Goal: Information Seeking & Learning: Learn about a topic

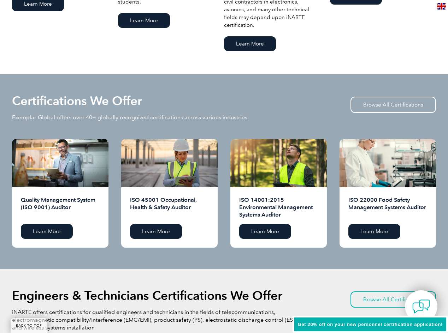
scroll to position [635, 0]
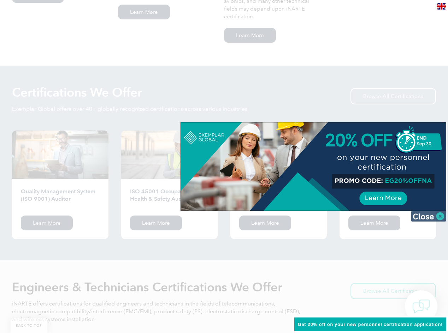
click at [438, 216] on img at bounding box center [428, 216] width 35 height 11
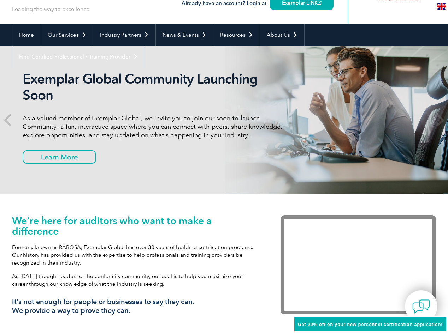
scroll to position [0, 0]
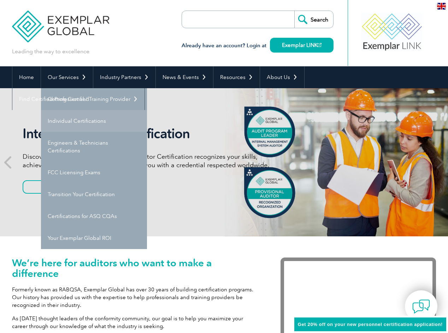
click at [56, 127] on link "Individual Certifications" at bounding box center [94, 121] width 106 height 22
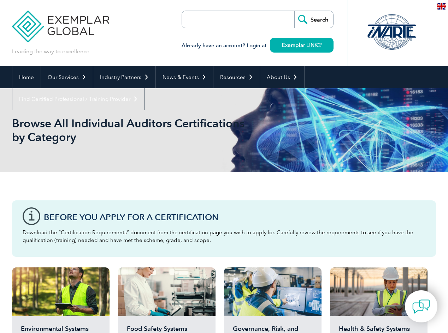
scroll to position [106, 0]
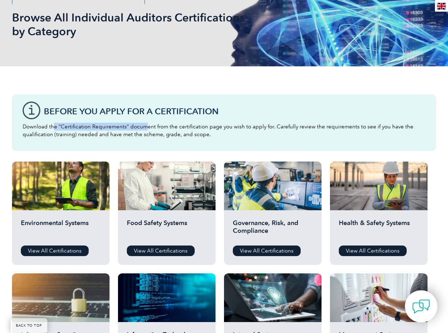
drag, startPoint x: 109, startPoint y: 128, endPoint x: 145, endPoint y: 126, distance: 36.1
click at [145, 126] on p "Download the “Certification Requirements” document from the certification page …" at bounding box center [224, 131] width 402 height 16
click at [107, 145] on div "Before You Apply For a Certification Download the “Certification Requirements” …" at bounding box center [224, 123] width 424 height 56
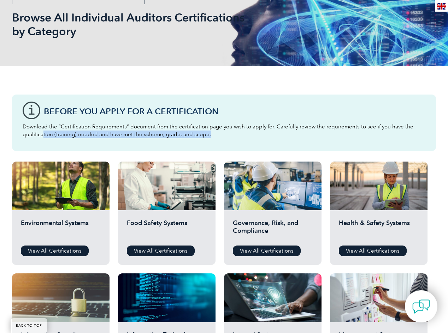
drag, startPoint x: 42, startPoint y: 134, endPoint x: 206, endPoint y: 142, distance: 164.0
click at [206, 142] on div "Before You Apply For a Certification Download the “Certification Requirements” …" at bounding box center [224, 123] width 424 height 56
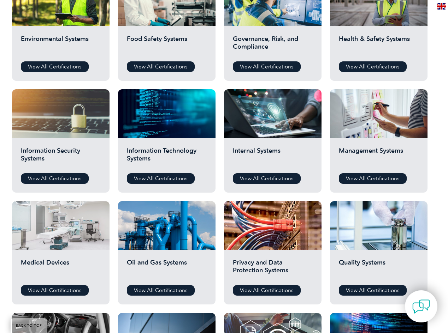
scroll to position [212, 0]
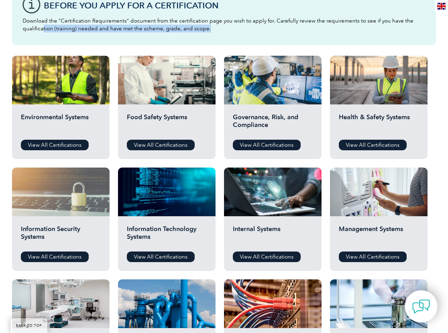
drag, startPoint x: 69, startPoint y: 145, endPoint x: 47, endPoint y: 206, distance: 64.5
click at [69, 145] on link "View All Certifications" at bounding box center [55, 145] width 68 height 11
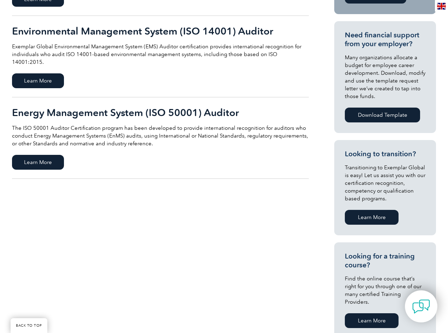
scroll to position [244, 0]
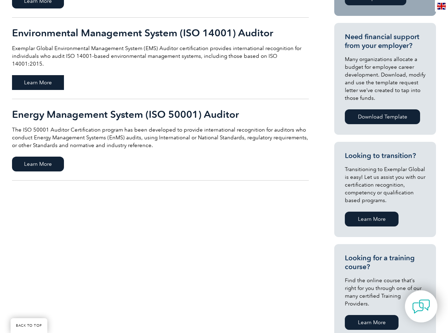
click at [61, 75] on span "Learn More" at bounding box center [38, 82] width 52 height 15
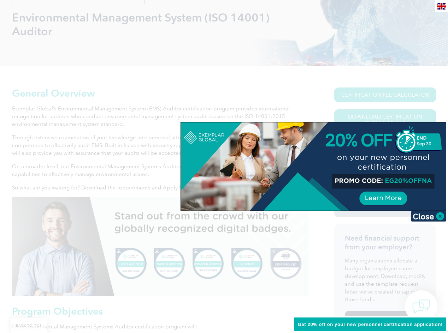
scroll to position [318, 0]
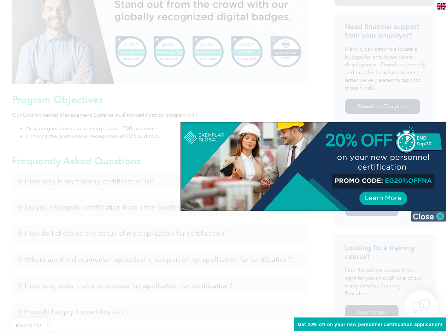
click at [438, 217] on img at bounding box center [428, 216] width 35 height 11
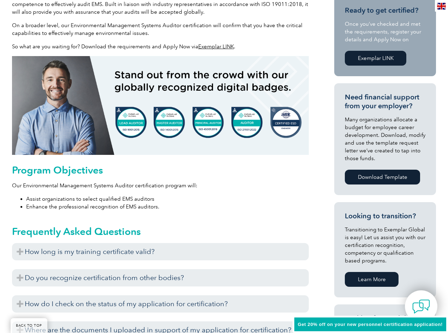
scroll to position [388, 0]
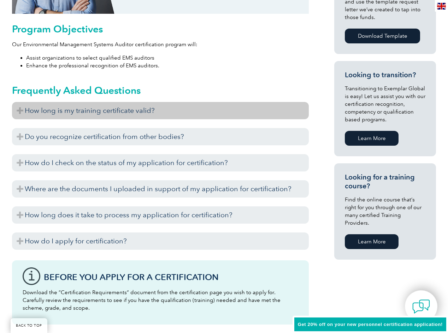
click at [19, 108] on h3 "How long is my training certificate valid?" at bounding box center [160, 110] width 297 height 17
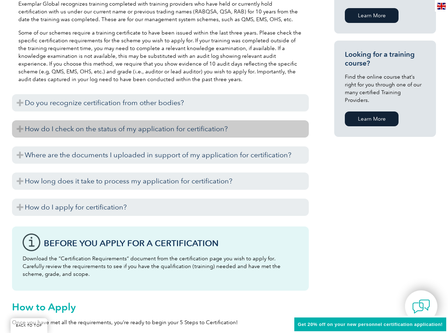
scroll to position [565, 0]
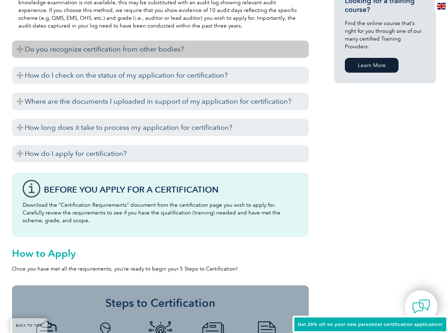
click at [19, 48] on h3 "Do you recognize certification from other bodies?" at bounding box center [160, 49] width 297 height 17
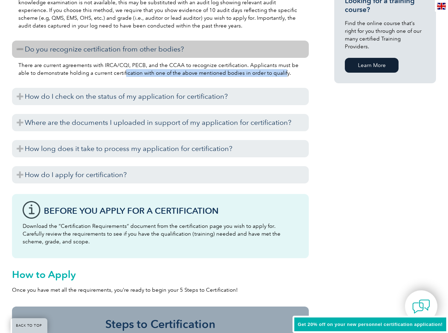
drag, startPoint x: 112, startPoint y: 72, endPoint x: 268, endPoint y: 78, distance: 156.8
click at [268, 78] on div "There are current agreements with IRCA/CQI, PECB, and the CCAA to recognize cer…" at bounding box center [160, 70] width 297 height 25
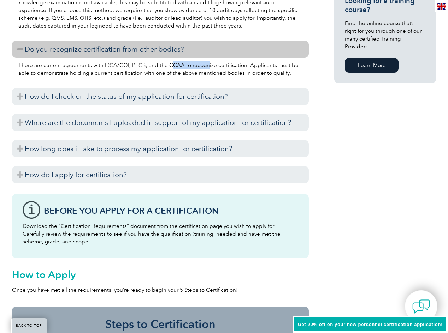
drag, startPoint x: 168, startPoint y: 64, endPoint x: 204, endPoint y: 65, distance: 36.0
click at [204, 65] on p "There are current agreements with IRCA/CQI, PECB, and the CCAA to recognize cer…" at bounding box center [160, 69] width 284 height 16
click at [203, 69] on p "There are current agreements with IRCA/CQI, PECB, and the CCAA to recognize cer…" at bounding box center [160, 69] width 284 height 16
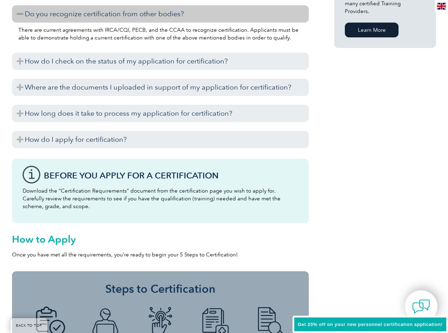
scroll to position [847, 0]
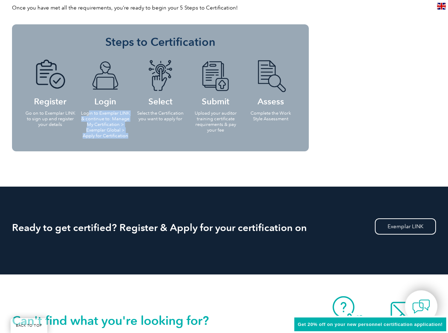
drag, startPoint x: 88, startPoint y: 114, endPoint x: 132, endPoint y: 140, distance: 50.9
click at [132, 140] on li "Login Login to Exemplar LINK & continue to: Manage My Certification > Exemplar …" at bounding box center [105, 99] width 55 height 92
drag, startPoint x: 143, startPoint y: 114, endPoint x: 165, endPoint y: 119, distance: 22.9
click at [165, 119] on p "Select the Certification you want to apply for" at bounding box center [160, 115] width 51 height 11
click at [167, 132] on ul "Register Go on to Exemplar LINK to sign up and register your details Login Logi…" at bounding box center [160, 99] width 275 height 92
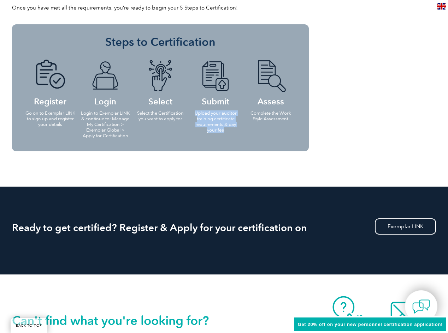
drag, startPoint x: 197, startPoint y: 113, endPoint x: 228, endPoint y: 130, distance: 35.7
click at [228, 130] on p "Upload your auditor training certificate requirements & pay your fee" at bounding box center [215, 121] width 51 height 23
drag, startPoint x: 254, startPoint y: 114, endPoint x: 297, endPoint y: 121, distance: 43.6
click at [297, 121] on li "Assess Complete the Work Style Assessment" at bounding box center [270, 90] width 55 height 75
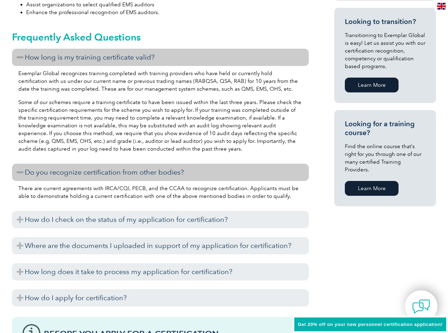
scroll to position [0, 0]
